Goal: Navigation & Orientation: Find specific page/section

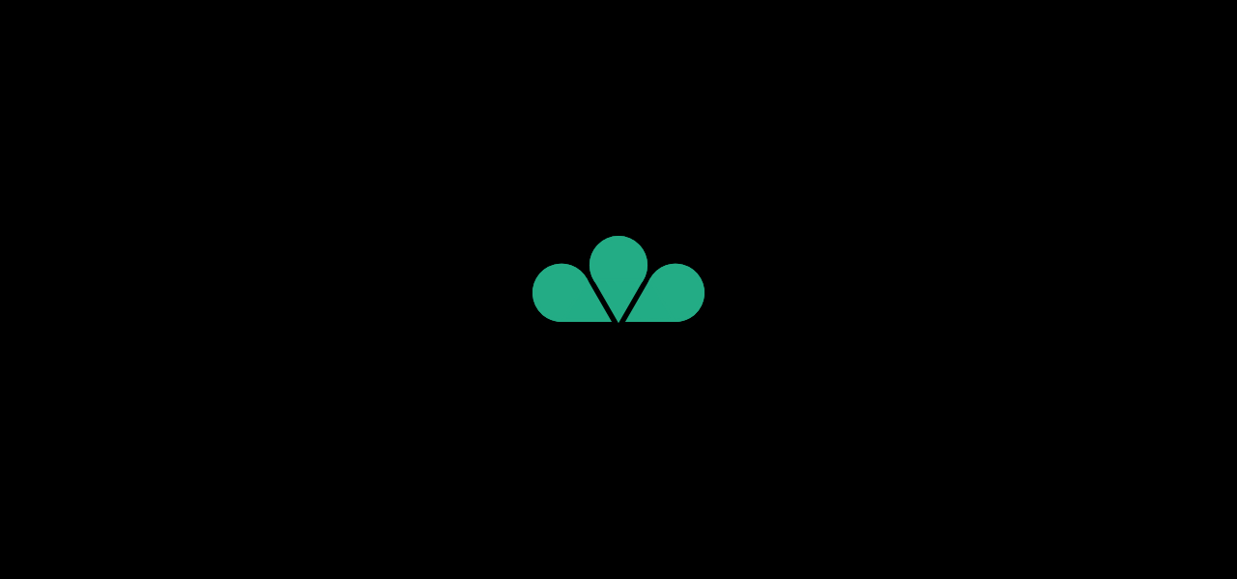
click at [607, 78] on flt-glass-pane at bounding box center [618, 289] width 1237 height 579
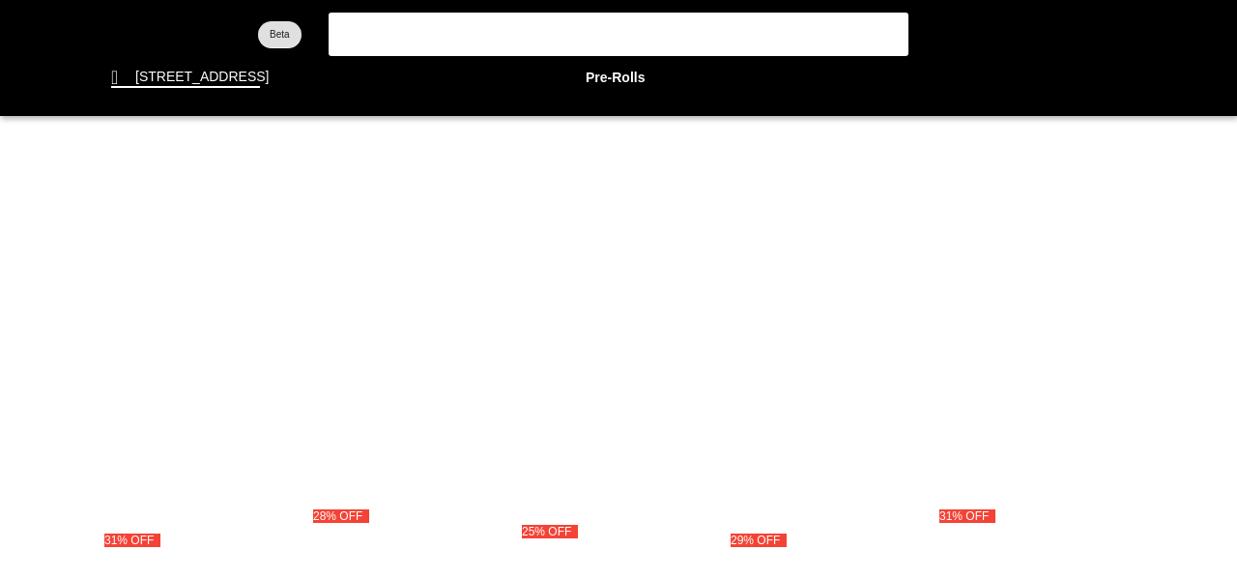
click at [607, 78] on flt-glass-pane at bounding box center [618, 289] width 1237 height 579
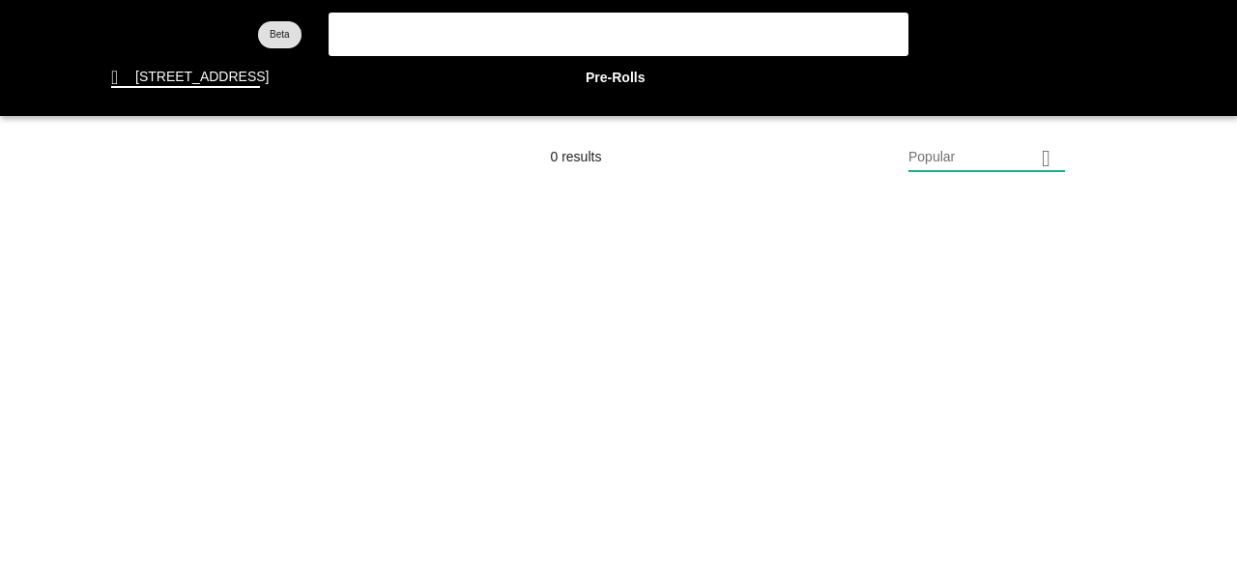
click at [624, 71] on flt-glass-pane at bounding box center [618, 289] width 1237 height 579
click at [1002, 157] on flt-glass-pane at bounding box center [618, 289] width 1237 height 579
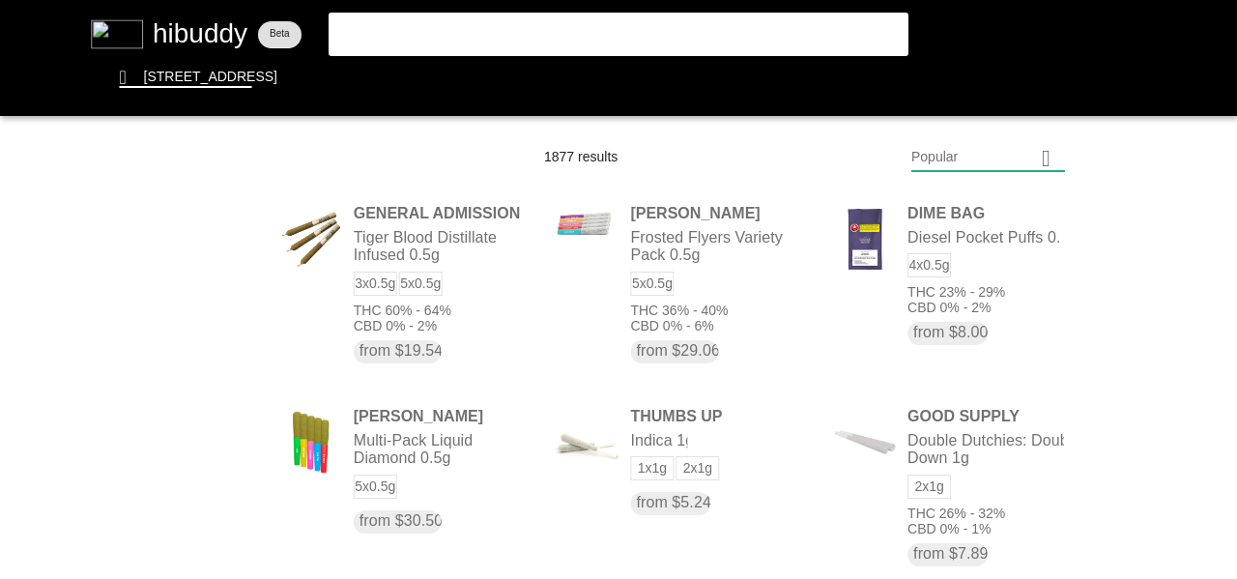
click at [930, 462] on flt-glass-pane at bounding box center [618, 289] width 1237 height 579
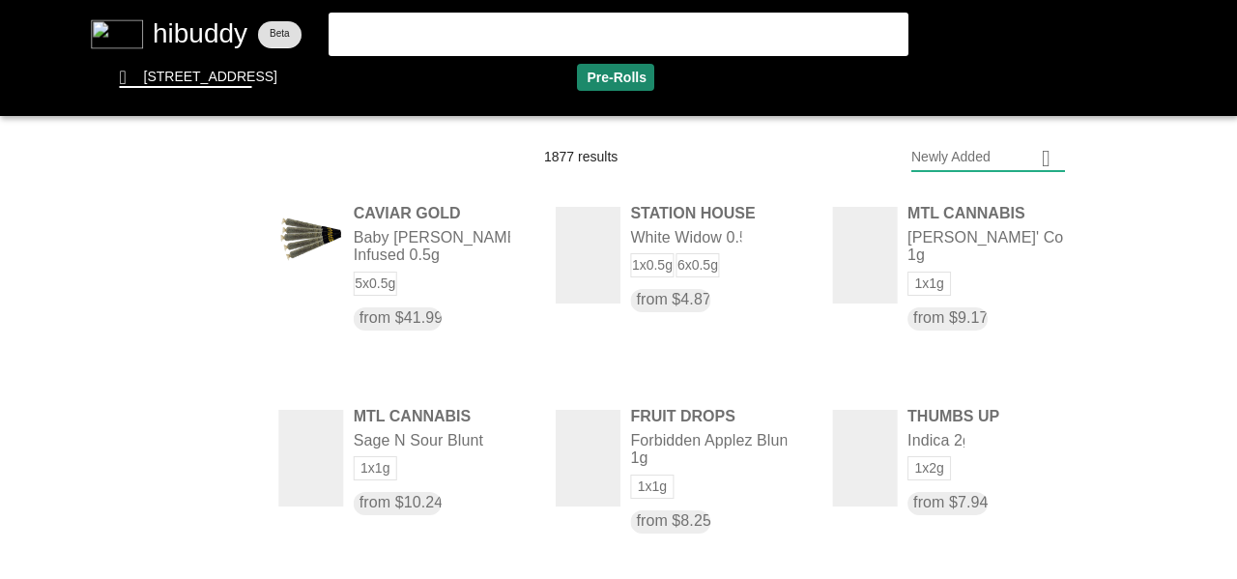
click at [529, 72] on flt-glass-pane at bounding box center [618, 289] width 1237 height 579
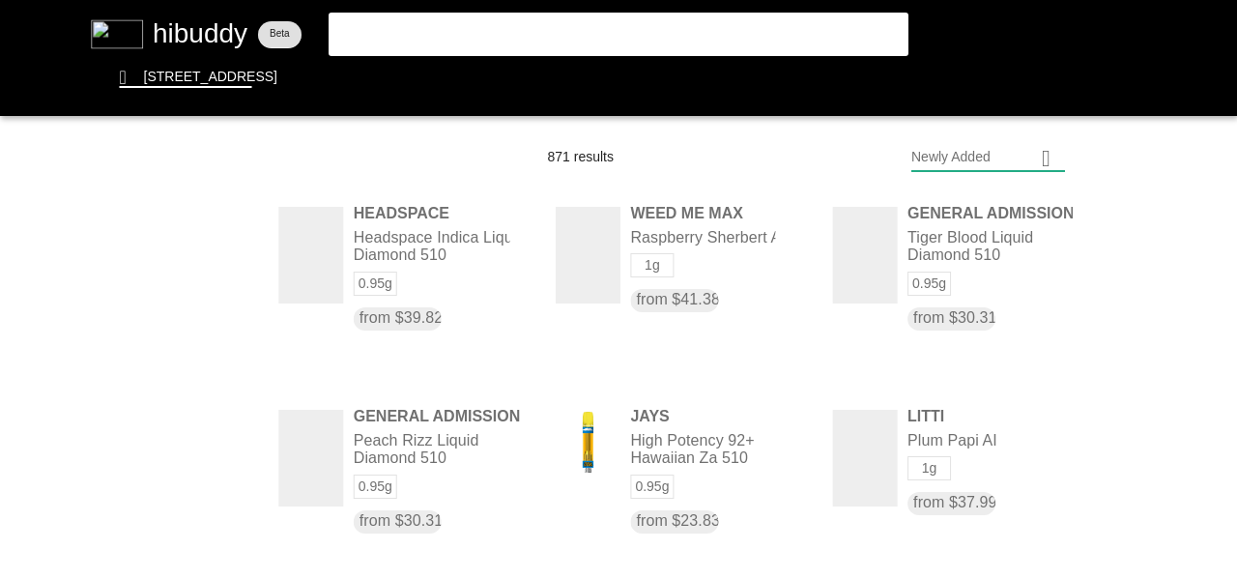
click at [969, 145] on flt-glass-pane at bounding box center [618, 289] width 1237 height 579
click at [974, 213] on flt-glass-pane at bounding box center [618, 289] width 1237 height 579
